Goal: Task Accomplishment & Management: Complete application form

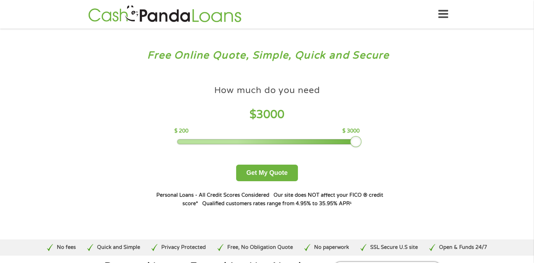
drag, startPoint x: 229, startPoint y: 143, endPoint x: 363, endPoint y: 145, distance: 133.5
click at [363, 145] on div "How much do you need $ 3000 $ 200 $ 3000 Get My Quote" at bounding box center [266, 132] width 247 height 100
click at [276, 175] on button "Get My Quote" at bounding box center [267, 173] width 62 height 17
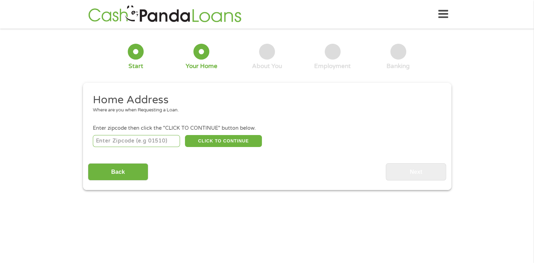
click at [143, 149] on div "Home Address Where are you when Requesting a Loan. Enter zipcode then click the…" at bounding box center [267, 137] width 358 height 88
click at [138, 141] on input "number" at bounding box center [136, 141] width 87 height 12
type input "44095"
click at [228, 139] on button "CLICK TO CONTINUE" at bounding box center [223, 141] width 77 height 12
type input "44095"
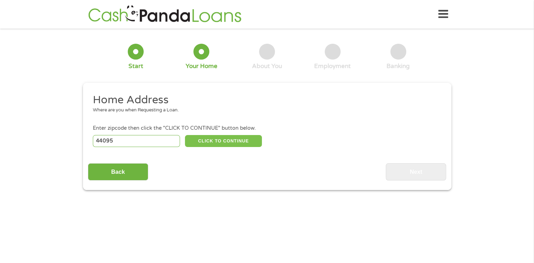
type input "Eastlake"
select select "[US_STATE]"
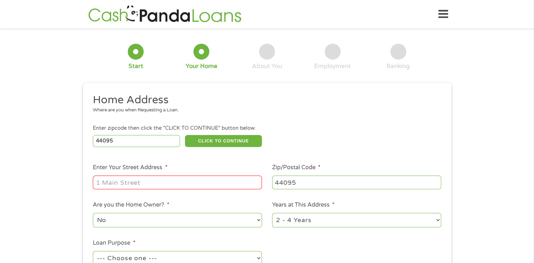
click at [148, 186] on input "Enter Your Street Address *" at bounding box center [177, 182] width 169 height 13
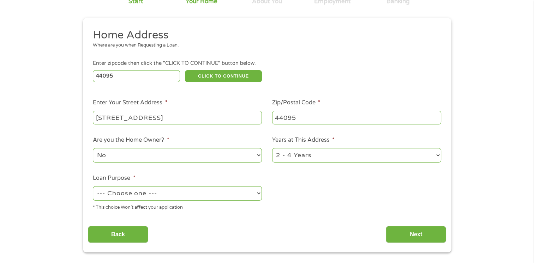
scroll to position [106, 0]
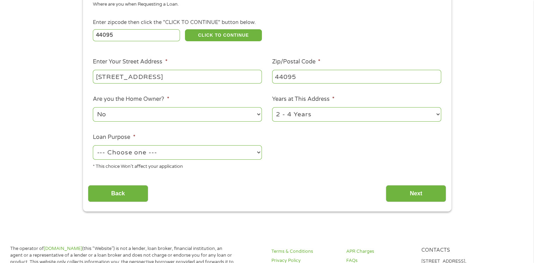
type input "[STREET_ADDRESS]"
click at [152, 155] on select "--- Choose one --- Pay Bills Debt Consolidation Home Improvement Major Purchase…" at bounding box center [177, 152] width 169 height 14
click at [93, 146] on select "--- Choose one --- Pay Bills Debt Consolidation Home Improvement Major Purchase…" at bounding box center [177, 152] width 169 height 14
click at [162, 158] on select "--- Choose one --- Pay Bills Debt Consolidation Home Improvement Major Purchase…" at bounding box center [177, 152] width 169 height 14
select select "paybills"
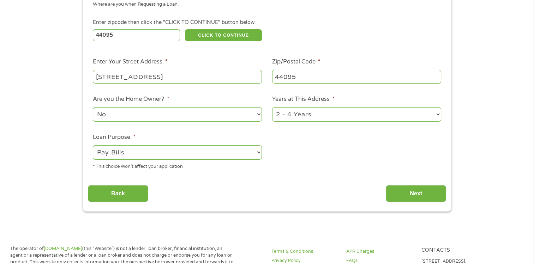
click at [93, 146] on select "--- Choose one --- Pay Bills Debt Consolidation Home Improvement Major Purchase…" at bounding box center [177, 152] width 169 height 14
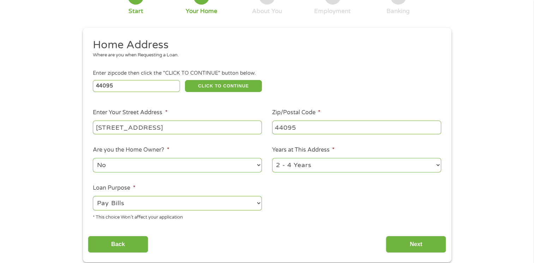
scroll to position [71, 0]
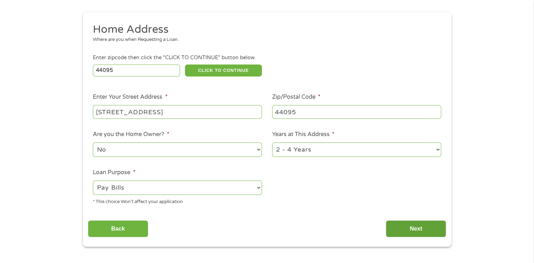
click at [412, 231] on input "Next" at bounding box center [416, 229] width 60 height 17
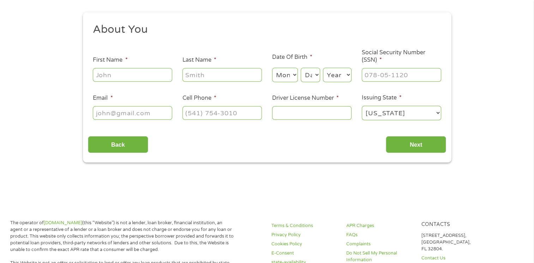
scroll to position [0, 0]
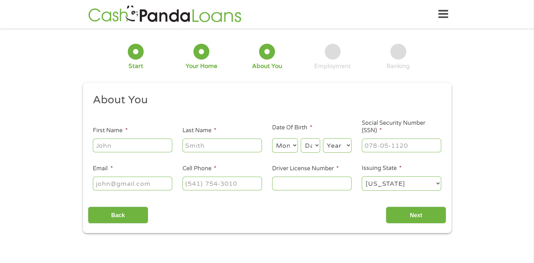
click at [131, 143] on input "First Name *" at bounding box center [132, 145] width 79 height 13
type input "Delanda"
drag, startPoint x: 204, startPoint y: 146, endPoint x: 206, endPoint y: 158, distance: 11.9
click at [204, 148] on input "Last Name *" at bounding box center [222, 145] width 79 height 13
type input "[PERSON_NAME]"
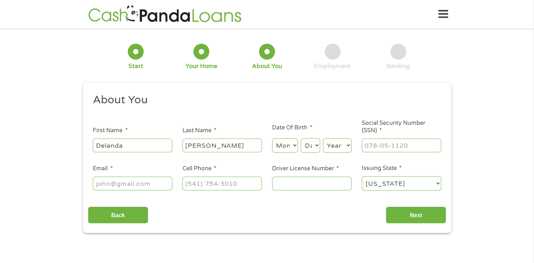
click at [293, 146] on select "Month 1 2 3 4 5 6 7 8 9 10 11 12" at bounding box center [285, 145] width 26 height 14
select select "8"
click at [272, 139] on select "Month 1 2 3 4 5 6 7 8 9 10 11 12" at bounding box center [285, 145] width 26 height 14
click at [311, 144] on select "Day 1 2 3 4 5 6 7 8 9 10 11 12 13 14 15 16 17 18 19 20 21 22 23 24 25 26 27 28 …" at bounding box center [310, 145] width 19 height 14
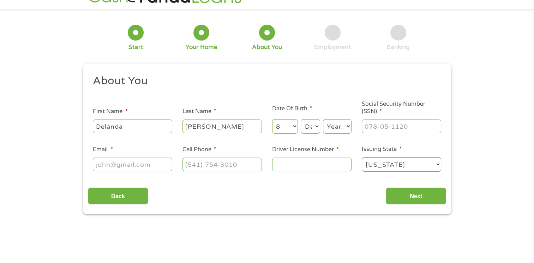
scroll to position [71, 0]
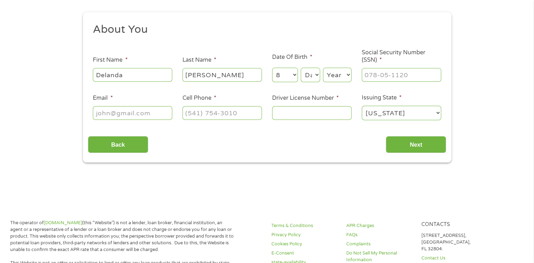
click at [309, 77] on select "Day 1 2 3 4 5 6 7 8 9 10 11 12 13 14 15 16 17 18 19 20 21 22 23 24 25 26 27 28 …" at bounding box center [310, 75] width 19 height 14
select select "16"
click at [301, 68] on select "Day 1 2 3 4 5 6 7 8 9 10 11 12 13 14 15 16 17 18 19 20 21 22 23 24 25 26 27 28 …" at bounding box center [310, 75] width 19 height 14
click at [336, 75] on select "Year [DATE] 2006 2005 2004 2003 2002 2001 2000 1999 1998 1997 1996 1995 1994 19…" at bounding box center [337, 75] width 29 height 14
select select "1975"
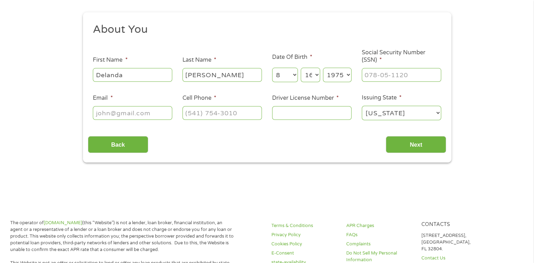
click at [117, 113] on input "Email *" at bounding box center [132, 112] width 79 height 13
type input "[EMAIL_ADDRESS][DOMAIN_NAME]"
drag, startPoint x: 221, startPoint y: 116, endPoint x: 236, endPoint y: 124, distance: 16.7
click at [221, 117] on input "(___) ___-____" at bounding box center [222, 112] width 79 height 13
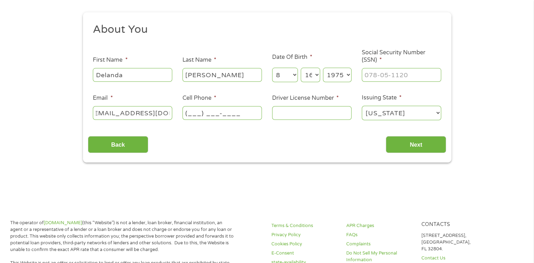
scroll to position [0, 0]
type input "[PHONE_NUMBER]"
drag, startPoint x: 277, startPoint y: 113, endPoint x: 280, endPoint y: 115, distance: 4.0
click at [276, 113] on input "Driver License Number *" at bounding box center [311, 112] width 79 height 13
type input "rs004871"
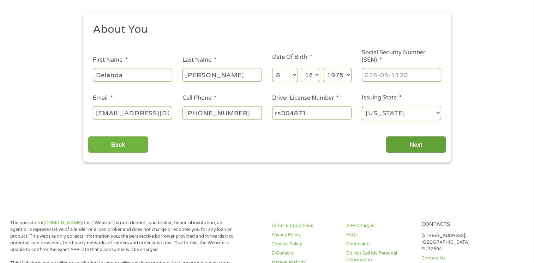
click at [411, 146] on input "Next" at bounding box center [416, 144] width 60 height 17
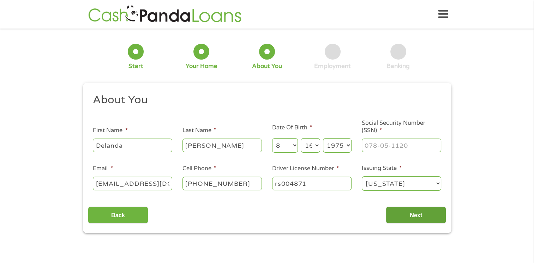
click at [402, 214] on input "Next" at bounding box center [416, 215] width 60 height 17
click at [387, 150] on input "___-__-____" at bounding box center [401, 145] width 79 height 13
type input "296-60-4552"
click at [416, 216] on input "Next" at bounding box center [416, 215] width 60 height 17
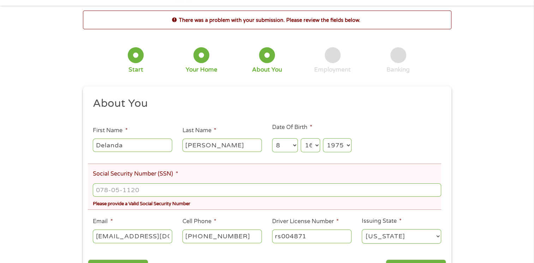
scroll to position [35, 0]
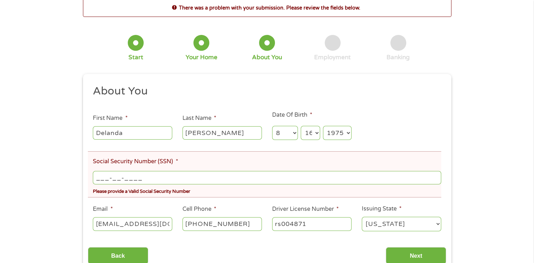
click at [128, 183] on input "___-__-____" at bounding box center [267, 177] width 348 height 13
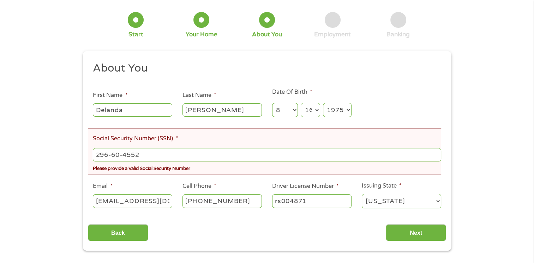
scroll to position [71, 0]
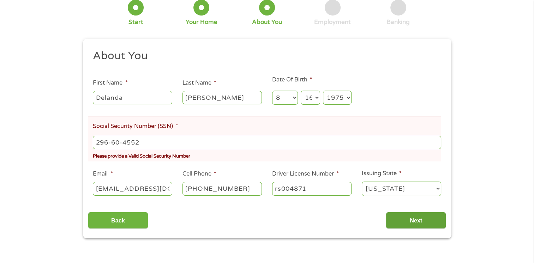
click at [402, 220] on input "Next" at bounding box center [416, 220] width 60 height 17
click at [402, 219] on input "Next" at bounding box center [416, 220] width 60 height 17
drag, startPoint x: 402, startPoint y: 219, endPoint x: 398, endPoint y: 218, distance: 3.7
click at [398, 218] on input "Next" at bounding box center [416, 220] width 60 height 17
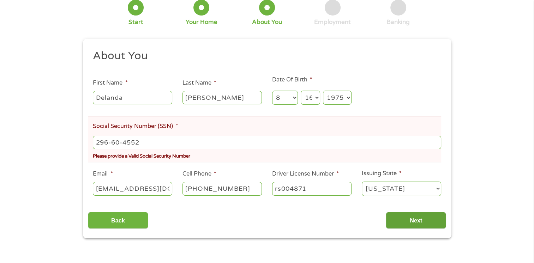
click at [400, 217] on input "Next" at bounding box center [416, 220] width 60 height 17
click at [398, 217] on input "Next" at bounding box center [416, 220] width 60 height 17
click at [146, 143] on input "296-60-4552" at bounding box center [267, 142] width 348 height 13
type input "296-60-____"
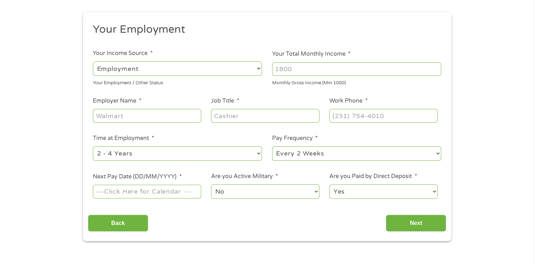
click at [322, 71] on input "Your Total Monthly Income *" at bounding box center [356, 68] width 169 height 13
type input "2512"
click at [127, 116] on input "Employer Name *" at bounding box center [147, 115] width 108 height 13
type input "SSI"
click at [217, 118] on input "Job Title *" at bounding box center [265, 115] width 108 height 13
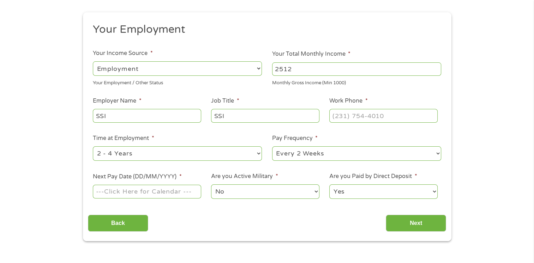
type input "SSI"
drag, startPoint x: 347, startPoint y: 117, endPoint x: 355, endPoint y: 122, distance: 9.9
click at [347, 117] on input "(___) ___-____" at bounding box center [383, 115] width 108 height 13
type input "[PHONE_NUMBER]"
click at [179, 159] on ul "Your Employment Your Income Source * --- Choose one --- Employment [DEMOGRAPHIC…" at bounding box center [267, 114] width 358 height 183
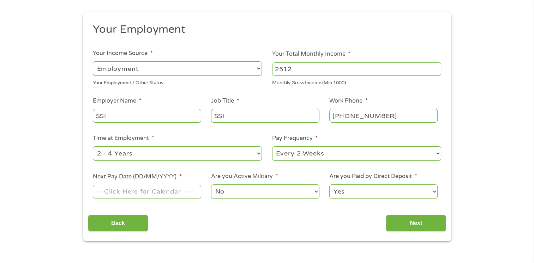
click at [168, 151] on select "--- Choose one --- 1 Year or less 1 - 2 Years 2 - 4 Years Over 4 Years" at bounding box center [177, 154] width 169 height 14
select select "60months"
click at [93, 147] on select "--- Choose one --- 1 Year or less 1 - 2 Years 2 - 4 Years Over 4 Years" at bounding box center [177, 154] width 169 height 14
click at [311, 153] on select "--- Choose one --- Every 2 Weeks Every Week Monthly Semi-Monthly" at bounding box center [356, 154] width 169 height 14
select select "monthly"
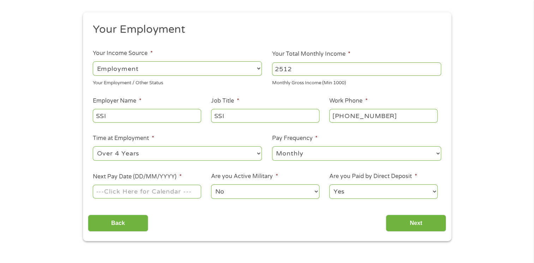
click at [272, 147] on select "--- Choose one --- Every 2 Weeks Every Week Monthly Semi-Monthly" at bounding box center [356, 154] width 169 height 14
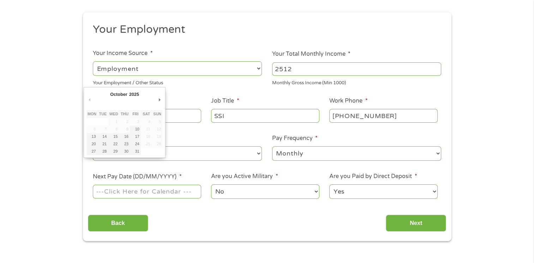
click at [113, 190] on input "Next Pay Date (DD/MM/YYYY) *" at bounding box center [147, 191] width 108 height 13
type input "[DATE]"
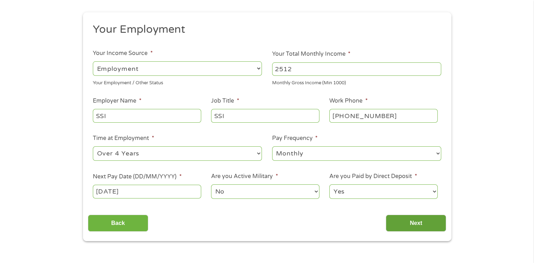
click at [405, 227] on input "Next" at bounding box center [416, 223] width 60 height 17
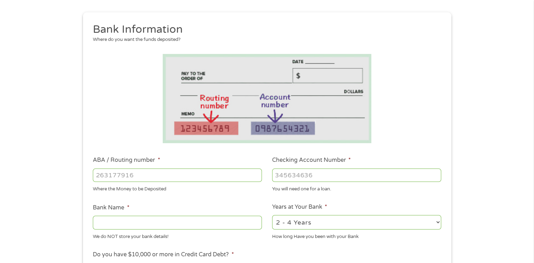
click at [105, 174] on input "ABA / Routing number *" at bounding box center [177, 175] width 169 height 13
type input "044000021"
click at [281, 169] on input "Checking Account Number *" at bounding box center [356, 175] width 169 height 13
type input "02692441415"
drag, startPoint x: 161, startPoint y: 224, endPoint x: 162, endPoint y: 230, distance: 6.0
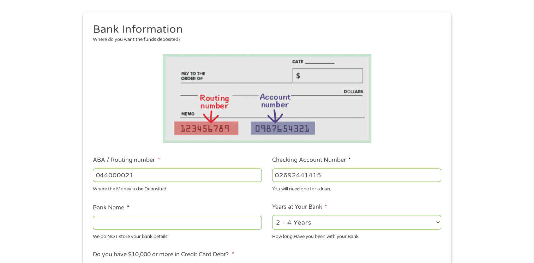
click at [161, 227] on input "Bank Name *" at bounding box center [177, 222] width 169 height 13
type input "Hunnington"
click at [297, 225] on select "2 - 4 Years 6 - 12 Months 1 - 2 Years Over 4 Years" at bounding box center [356, 222] width 169 height 14
select select "60months"
click at [272, 216] on select "2 - 4 Years 6 - 12 Months 1 - 2 Years Over 4 Years" at bounding box center [356, 222] width 169 height 14
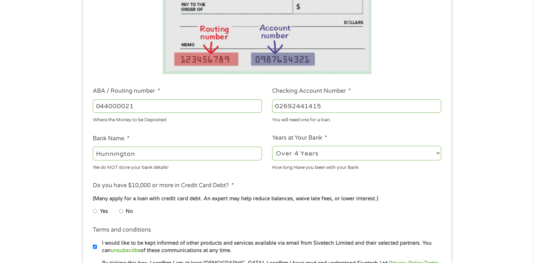
scroll to position [141, 0]
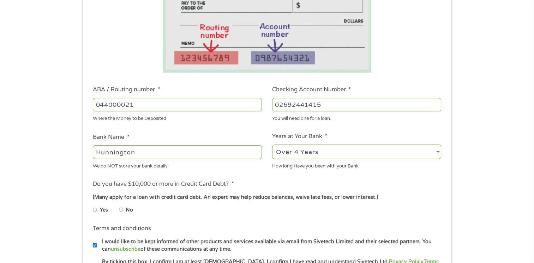
click at [119, 211] on input "No" at bounding box center [121, 209] width 4 height 11
radio input "true"
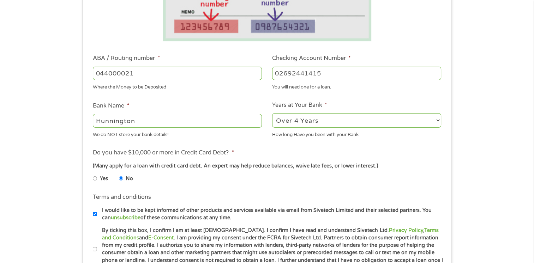
scroll to position [177, 0]
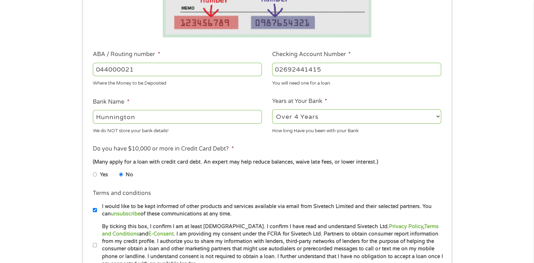
click at [98, 210] on label "I would like to be kept informed of other products and services available via e…" at bounding box center [270, 210] width 346 height 15
click at [97, 210] on input "I would like to be kept informed of other products and services available via e…" at bounding box center [95, 210] width 4 height 11
checkbox input "false"
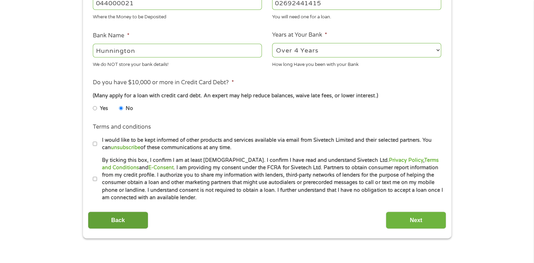
scroll to position [247, 0]
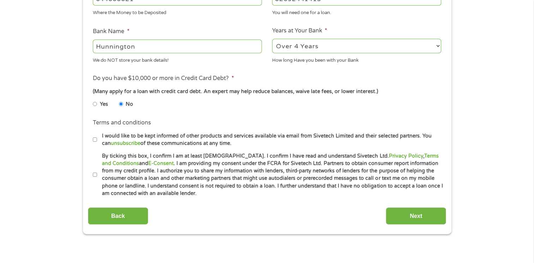
click at [96, 175] on input "By ticking this box, I confirm I am at least [DEMOGRAPHIC_DATA]. I confirm I ha…" at bounding box center [95, 174] width 4 height 11
checkbox input "true"
click at [405, 216] on input "Next" at bounding box center [416, 216] width 60 height 17
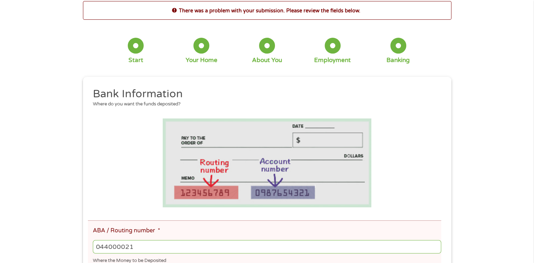
scroll to position [106, 0]
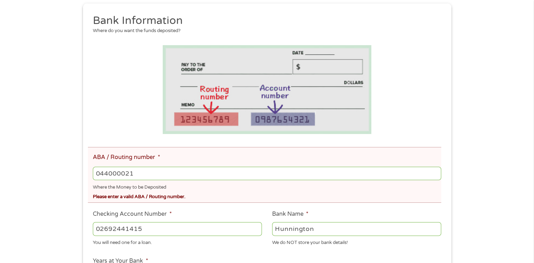
click at [150, 175] on input "044000021" at bounding box center [267, 173] width 348 height 13
type input "044000024"
type input "HUNTINGTON NATIONAL BANK"
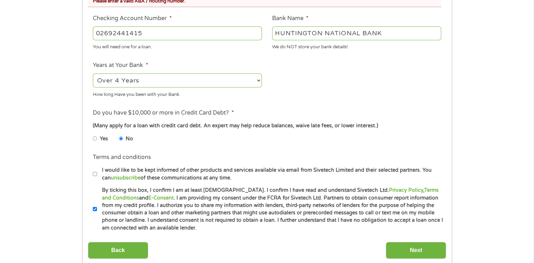
scroll to position [318, 0]
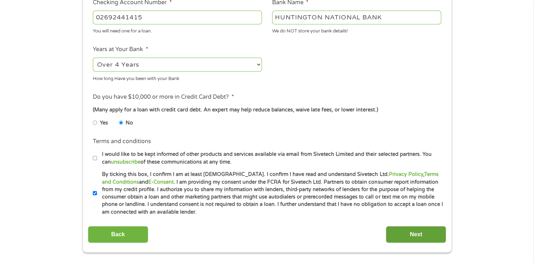
type input "044000024"
click at [401, 235] on input "Next" at bounding box center [416, 234] width 60 height 17
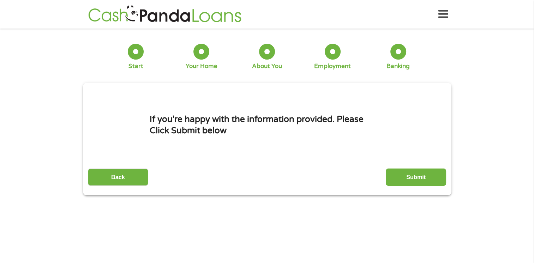
scroll to position [0, 0]
click at [412, 173] on input "Submit" at bounding box center [416, 177] width 60 height 17
